Goal: Complete application form

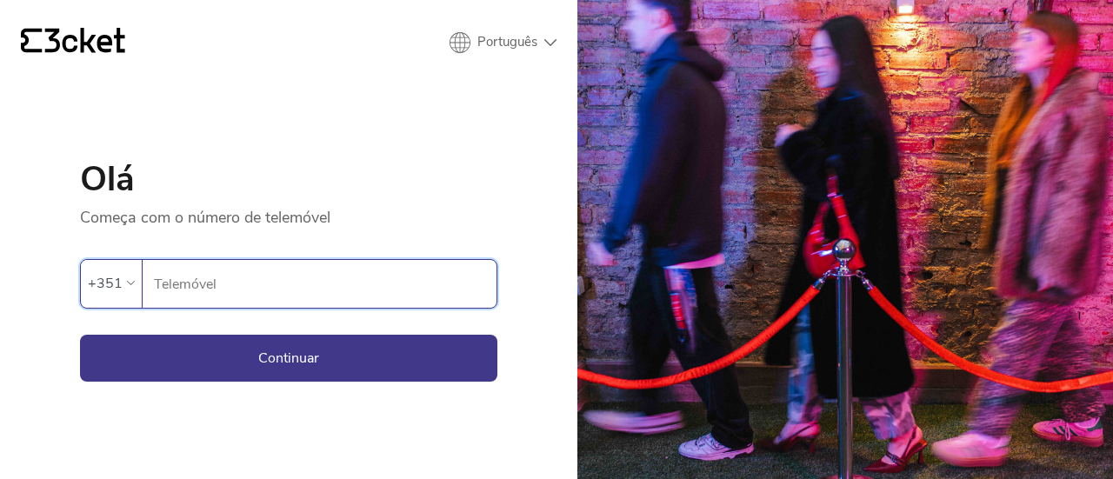
click at [321, 302] on input "Telemóvel" at bounding box center [324, 284] width 343 height 48
type input "925823498"
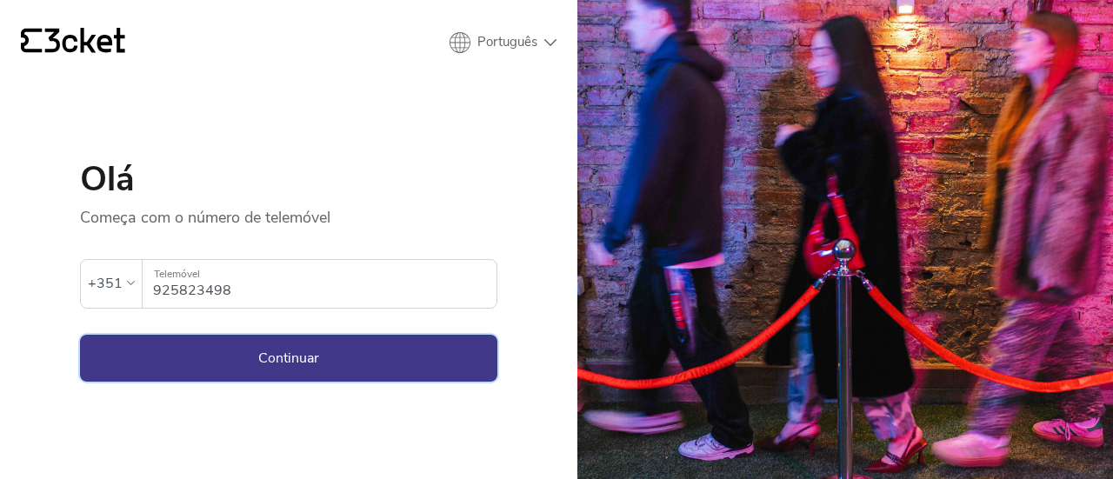
click at [308, 352] on button "Continuar" at bounding box center [288, 358] width 417 height 47
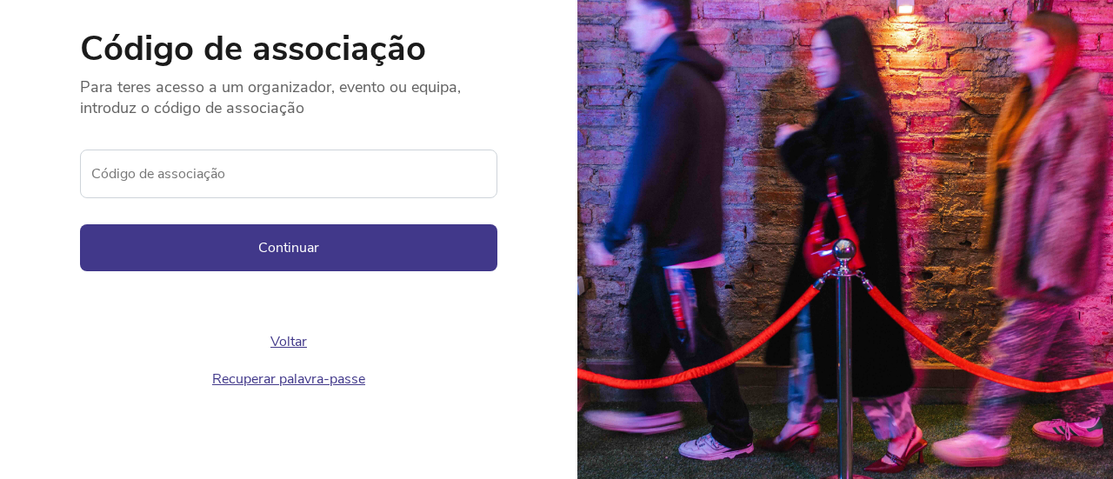
scroll to position [130, 0]
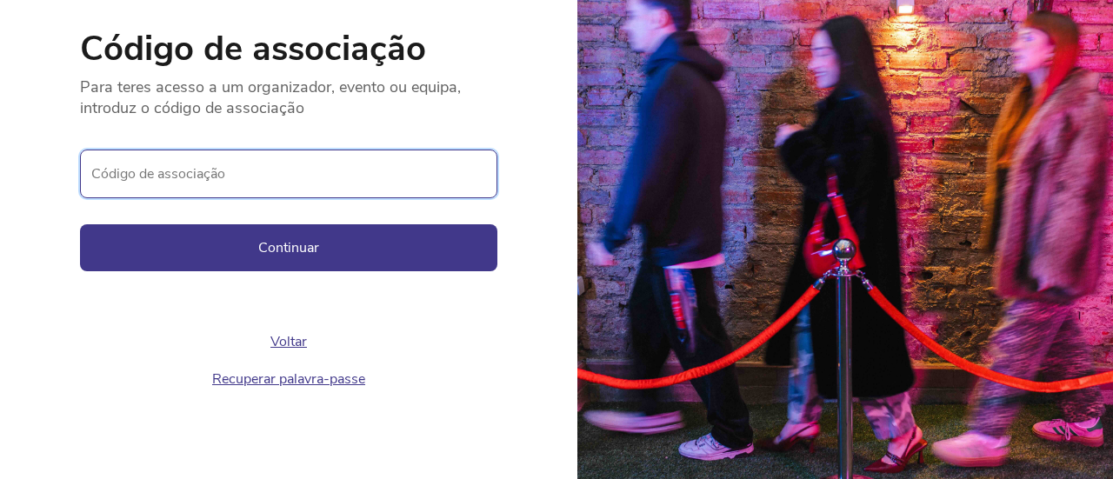
click at [290, 178] on input "Código de associação" at bounding box center [288, 174] width 417 height 49
type input "0"
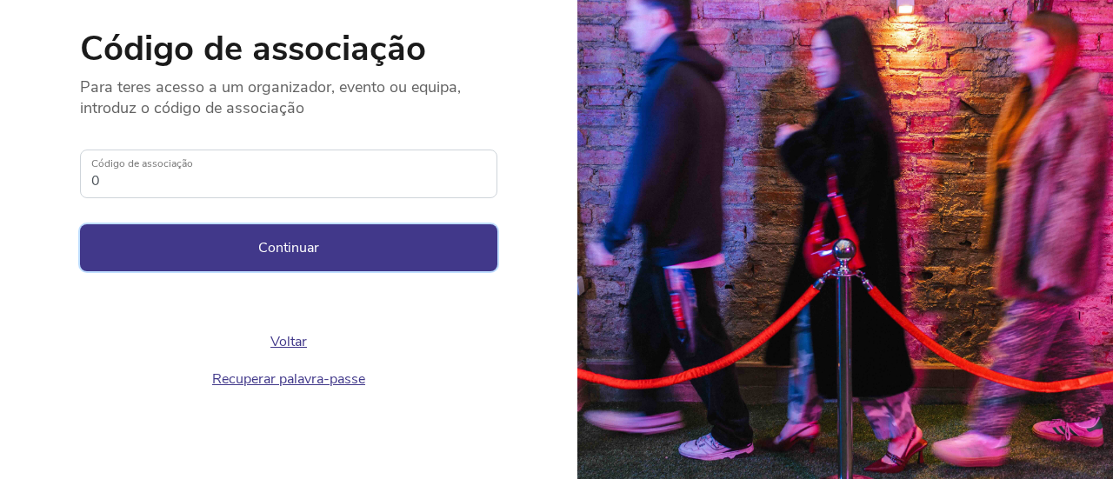
click at [266, 232] on button "Continuar" at bounding box center [288, 247] width 417 height 47
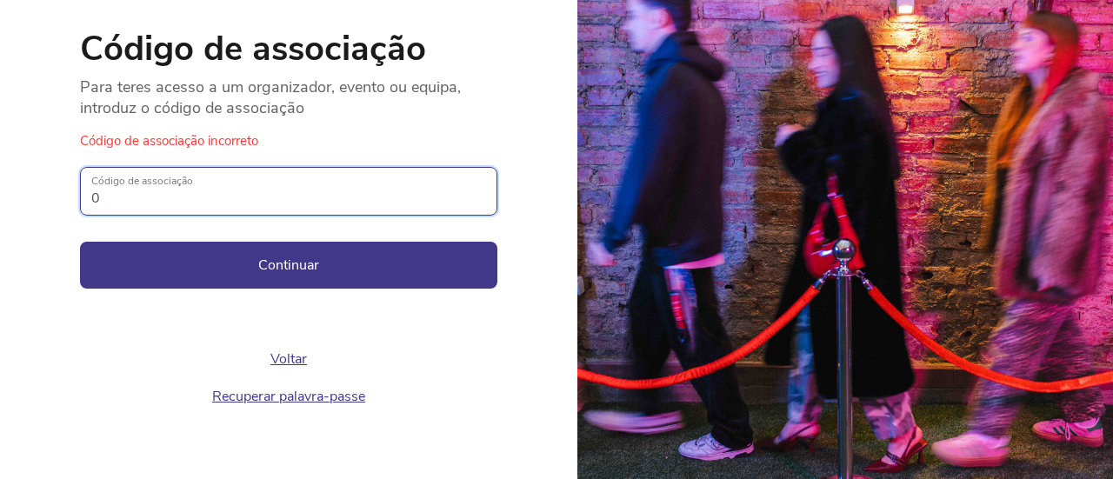
click at [291, 196] on input "0" at bounding box center [288, 191] width 417 height 49
